Goal: Book appointment/travel/reservation

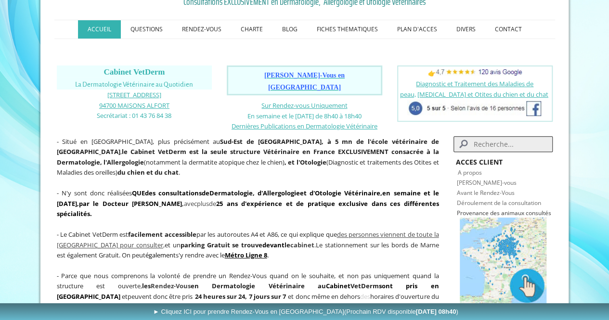
scroll to position [134, 0]
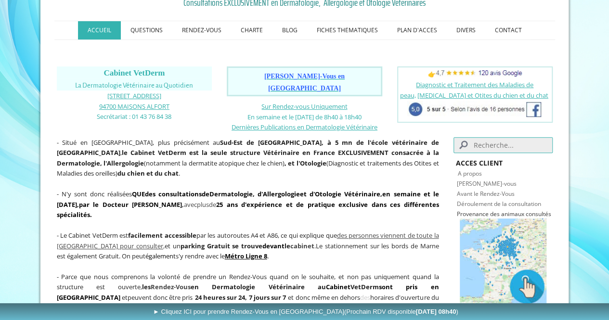
click at [483, 137] on input "Search" at bounding box center [503, 145] width 99 height 16
type input "[MEDICAL_DATA]"
click button "submit" at bounding box center [0, 0] width 0 height 0
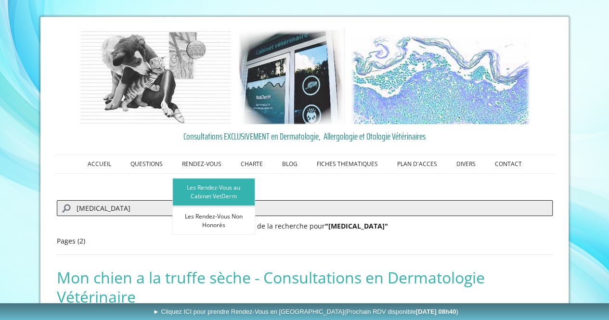
click at [213, 188] on link "Les Rendez-Vous au Cabinet VetDerm" at bounding box center [213, 192] width 83 height 28
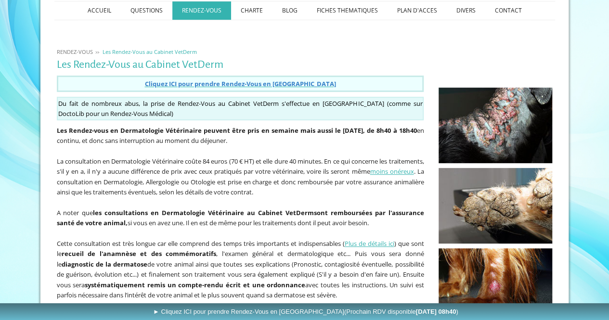
scroll to position [148, 0]
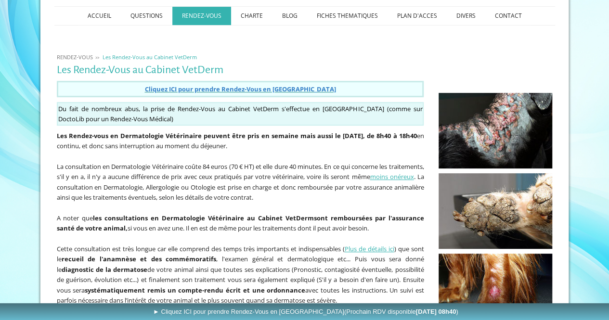
click at [244, 90] on span "Cliquez ICI pour prendre Rendez-Vous en Ligne" at bounding box center [239, 89] width 191 height 9
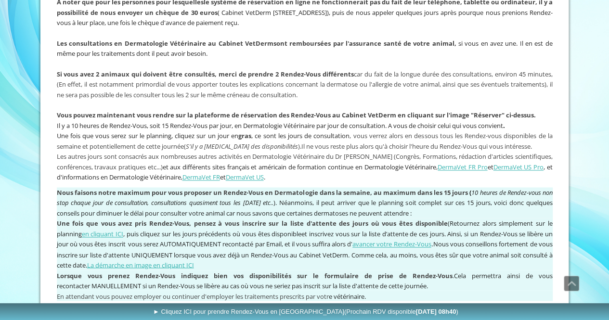
scroll to position [664, 0]
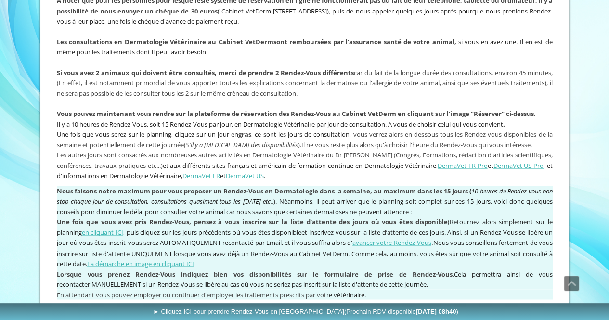
click at [534, 219] on span "Une fois que vous avez pris Rendez-Vous, pensez à vous inscrire sur la liste d'…" at bounding box center [305, 227] width 496 height 19
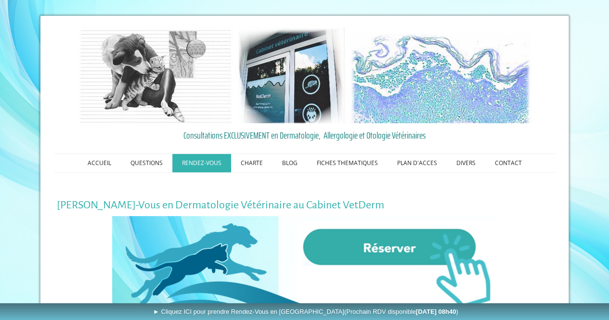
scroll to position [0, 0]
